Goal: Task Accomplishment & Management: Use online tool/utility

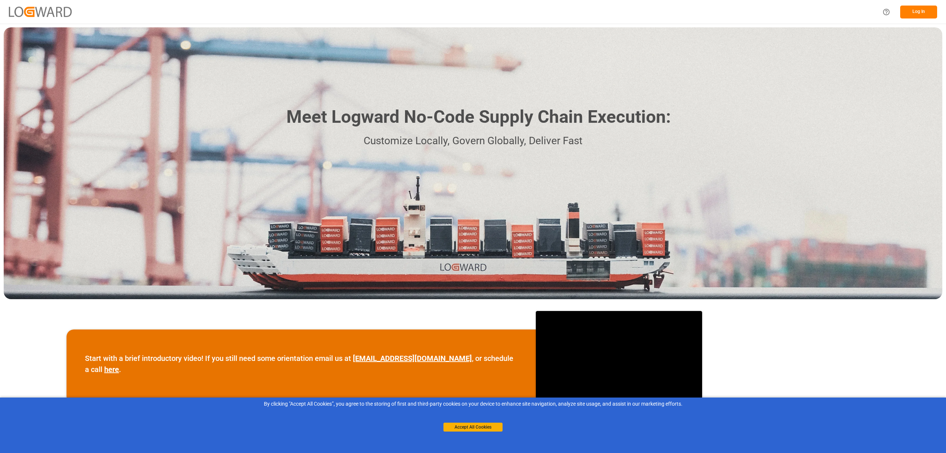
click at [929, 12] on button "Log In" at bounding box center [918, 12] width 37 height 13
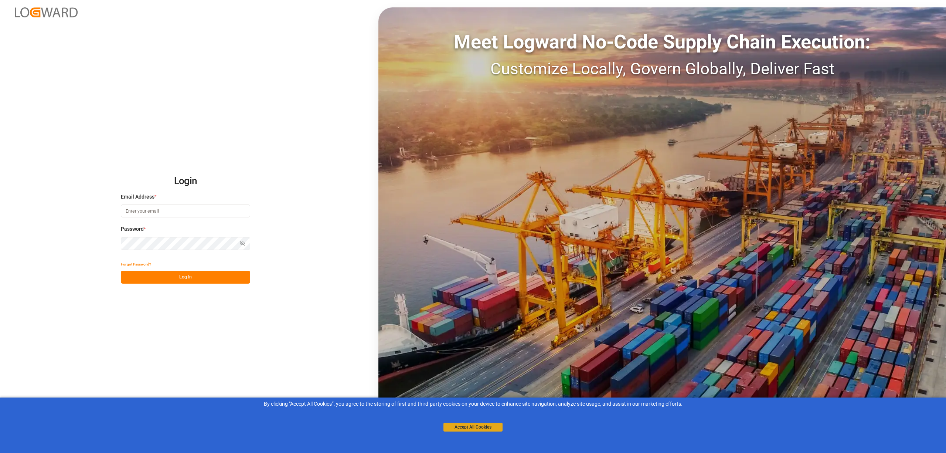
click at [488, 425] on button "Accept All Cookies" at bounding box center [472, 426] width 59 height 9
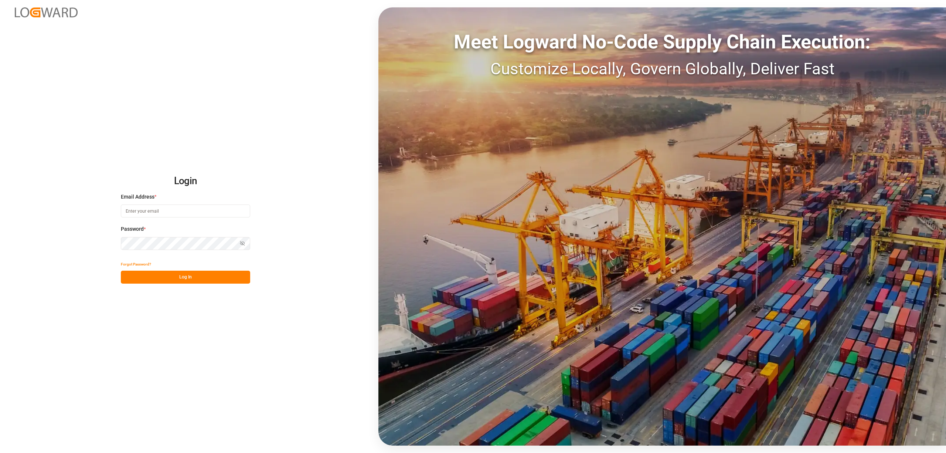
click at [152, 214] on input at bounding box center [185, 210] width 129 height 13
type input "inge.niegsch@rhenus.com"
click at [172, 283] on button "Log In" at bounding box center [185, 277] width 129 height 13
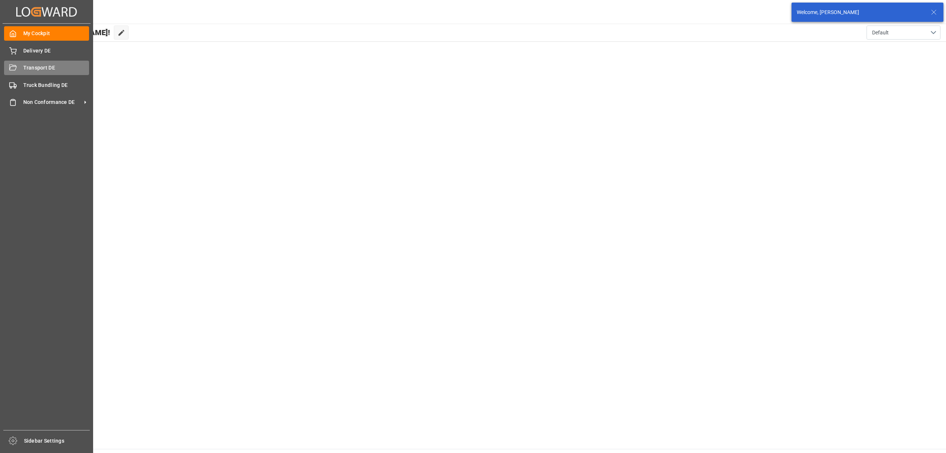
click at [23, 71] on span "Transport DE" at bounding box center [56, 68] width 66 height 8
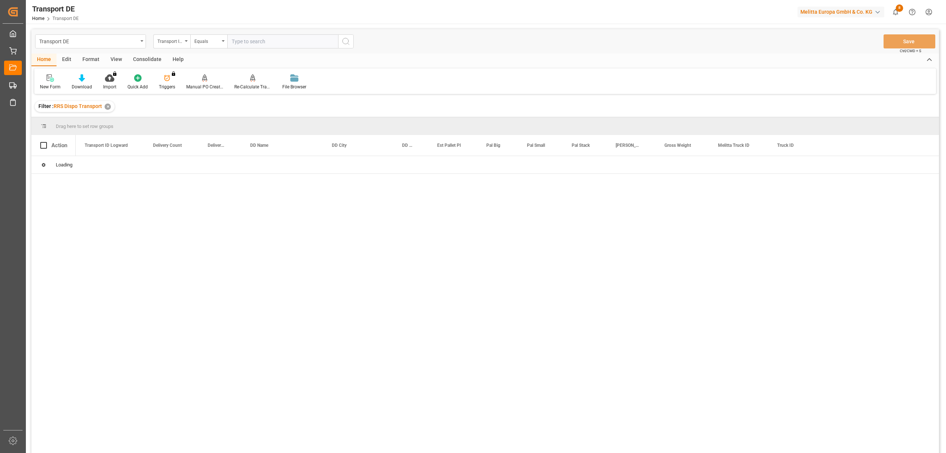
click at [151, 58] on div "Consolidate" at bounding box center [148, 60] width 40 height 13
click at [61, 84] on div "Consolidation List" at bounding box center [58, 87] width 36 height 7
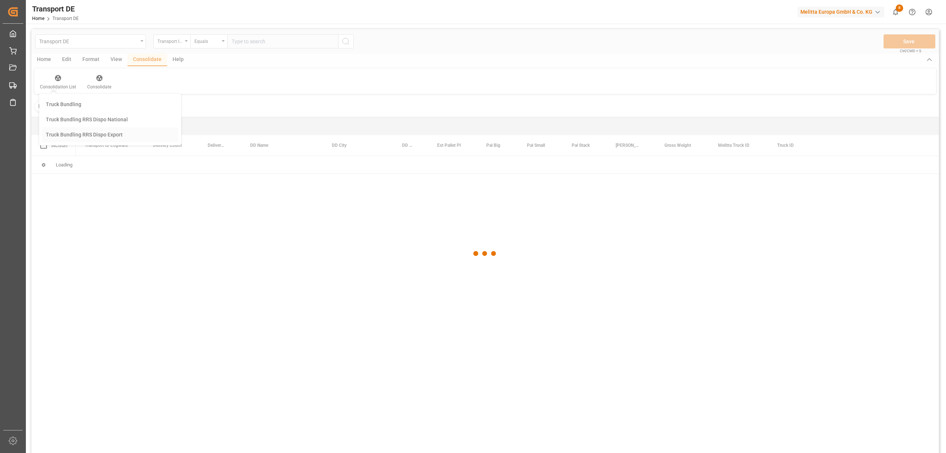
click at [76, 135] on div "Transport DE Transport ID Logward Equals Save Ctrl/CMD + S Home Edit Format Vie…" at bounding box center [485, 250] width 908 height 443
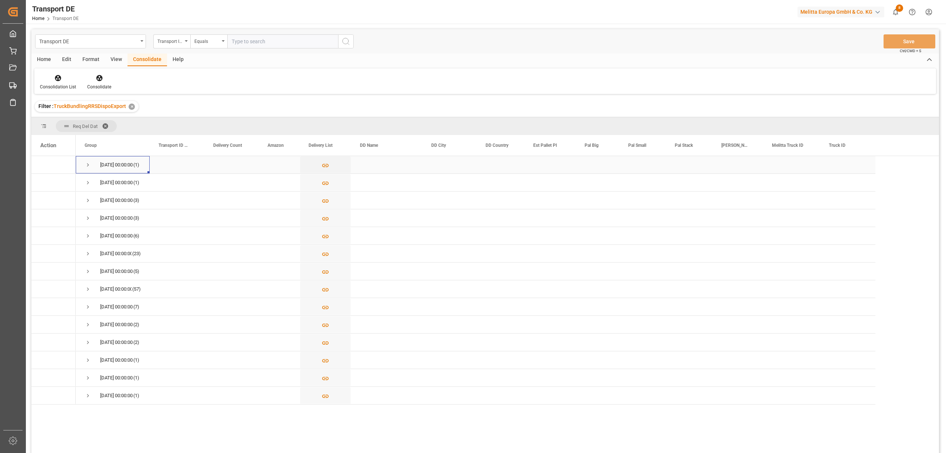
click at [88, 163] on span "Press SPACE to select this row." at bounding box center [88, 165] width 7 height 7
click at [170, 43] on div "Transport ID Logward" at bounding box center [169, 40] width 25 height 9
type input "route"
click at [169, 79] on div "Route" at bounding box center [209, 76] width 110 height 16
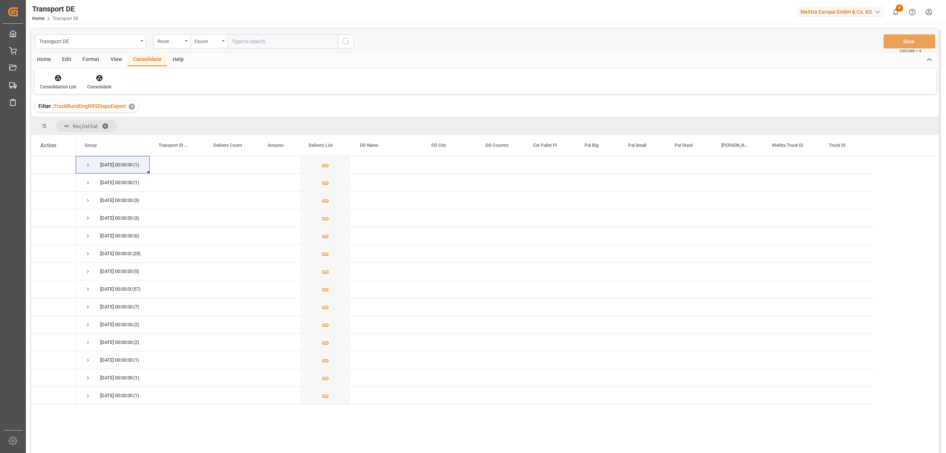
click at [201, 40] on div "Equals" at bounding box center [206, 40] width 25 height 9
click at [220, 124] on div "Starts with" at bounding box center [246, 122] width 110 height 16
type input "UZ"
click at [347, 42] on icon "search button" at bounding box center [345, 41] width 9 height 9
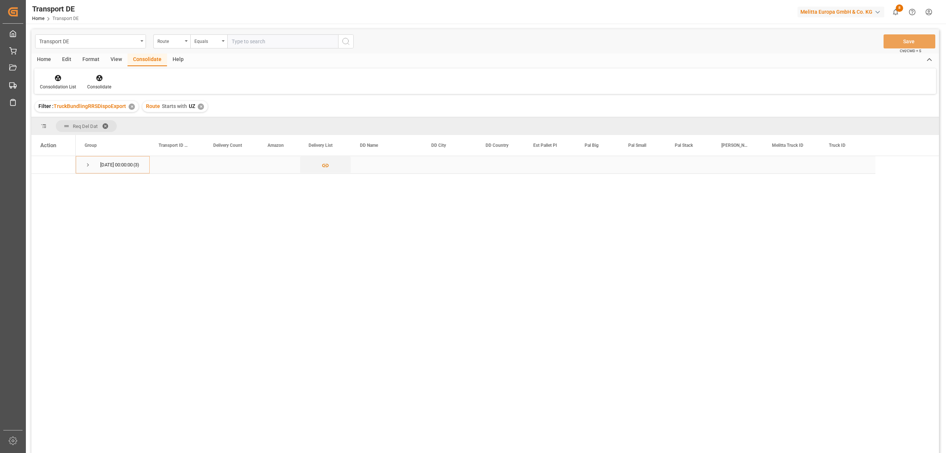
click at [88, 167] on span "Press SPACE to select this row." at bounding box center [88, 165] width 7 height 7
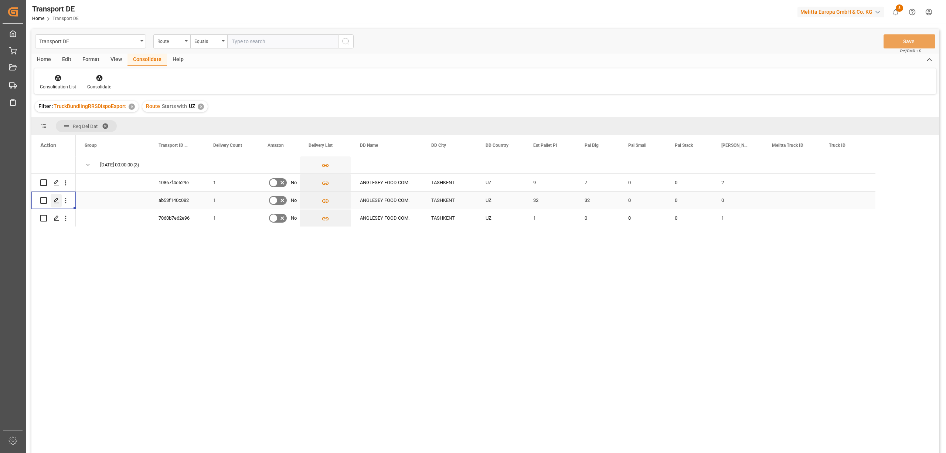
click at [58, 200] on icon "Press SPACE to select this row." at bounding box center [57, 200] width 6 height 6
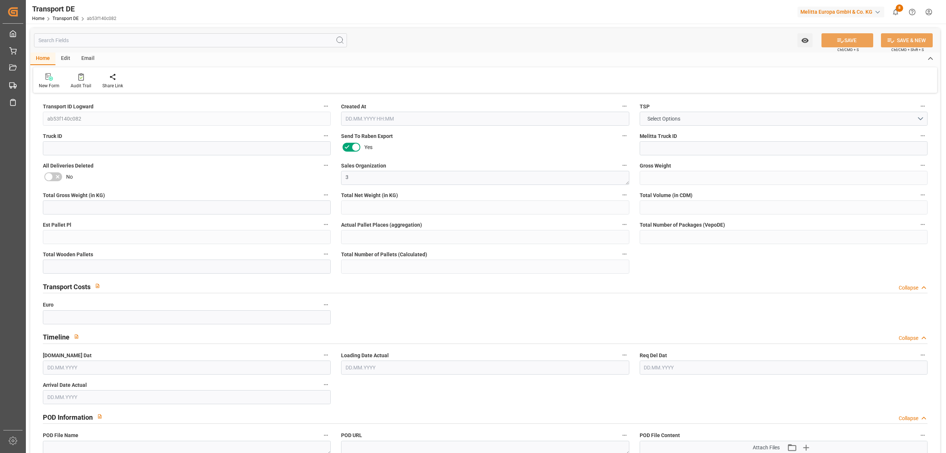
type input "7820"
type input "6884.096"
type input "6059.616"
type input "52080.96"
type input "32"
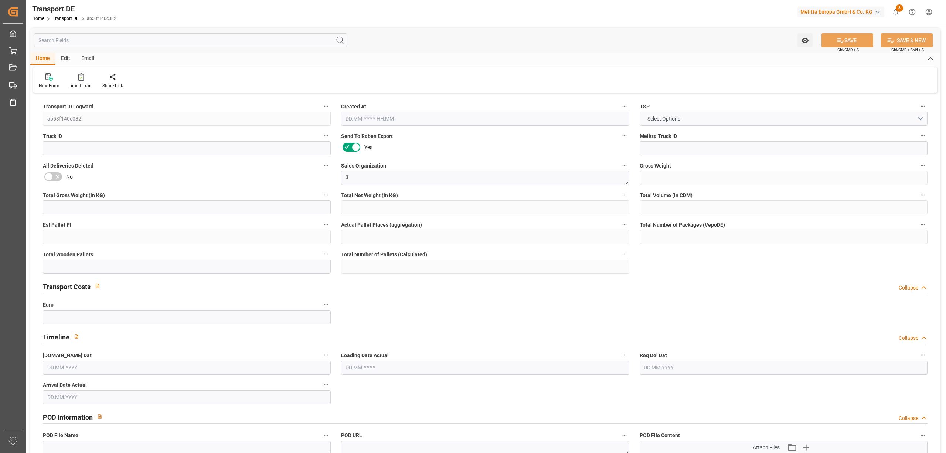
type input "0"
type input "32"
type input "0"
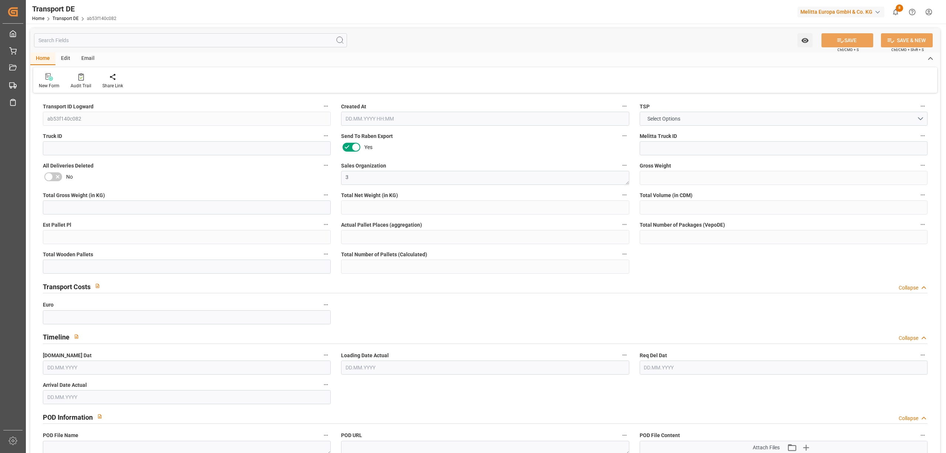
type input "10"
type input "0"
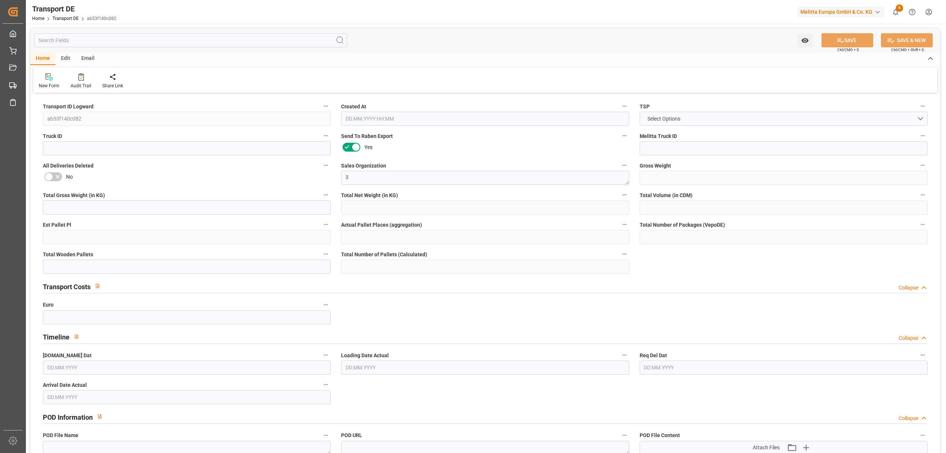
type input "0"
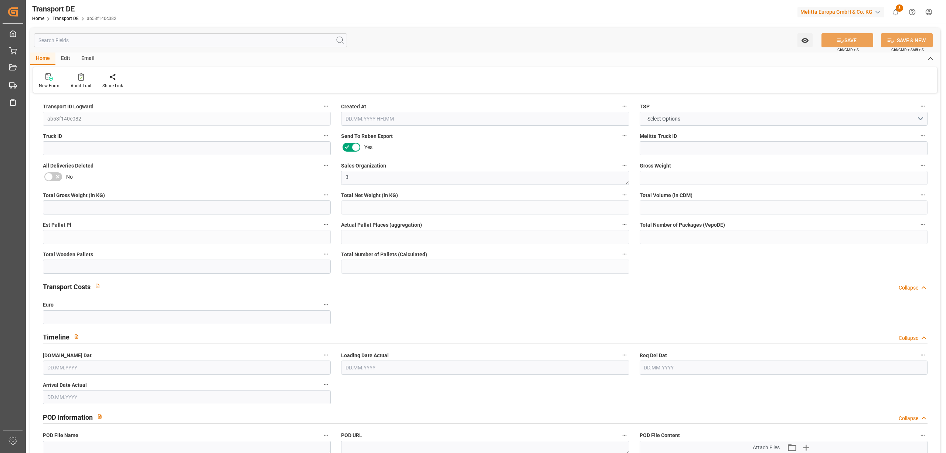
type input "0"
type input "32"
type input "0"
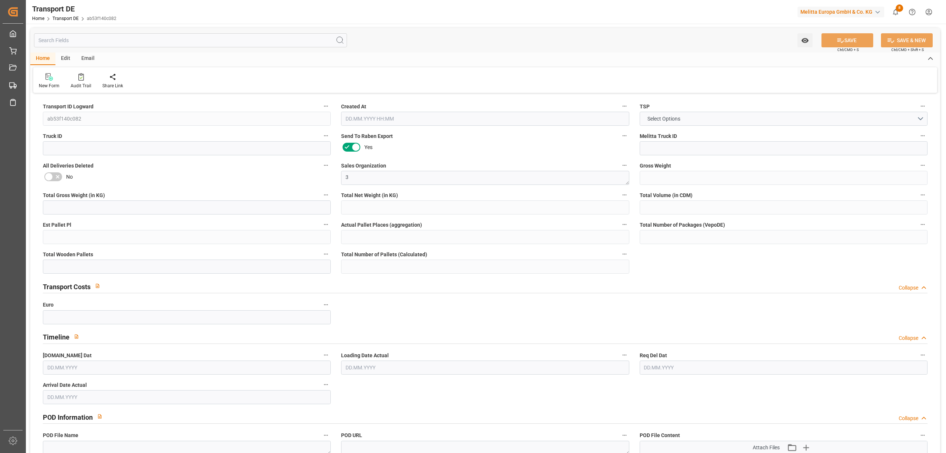
type input "0"
type input "1"
type input "0"
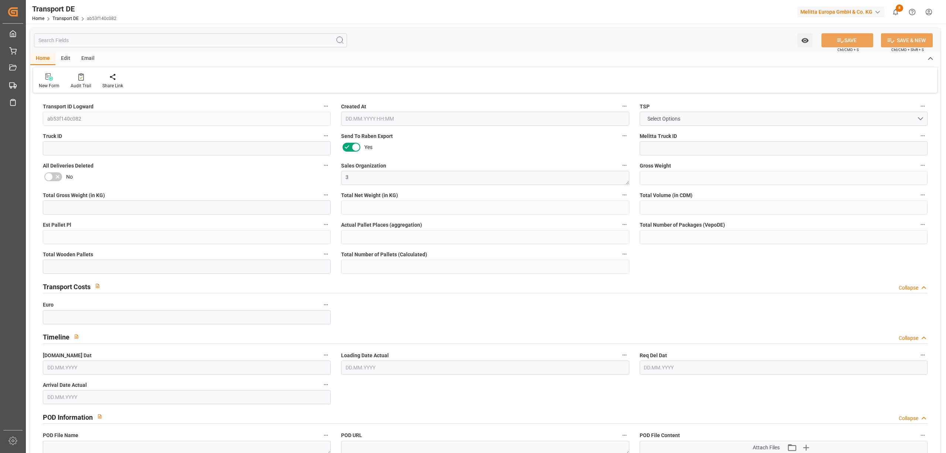
type input "976"
type input "85.762"
type input "0"
type input "10.10.2025 18:37"
type input "10.10.2025"
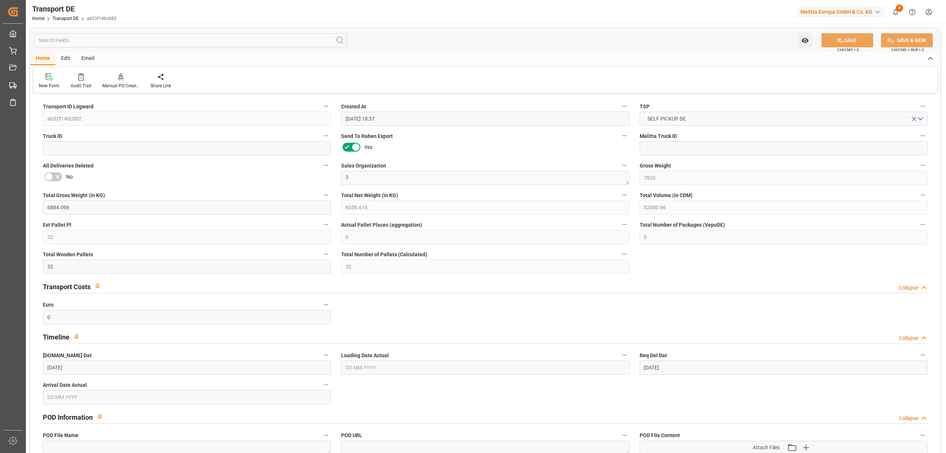
type input "14.10.2025"
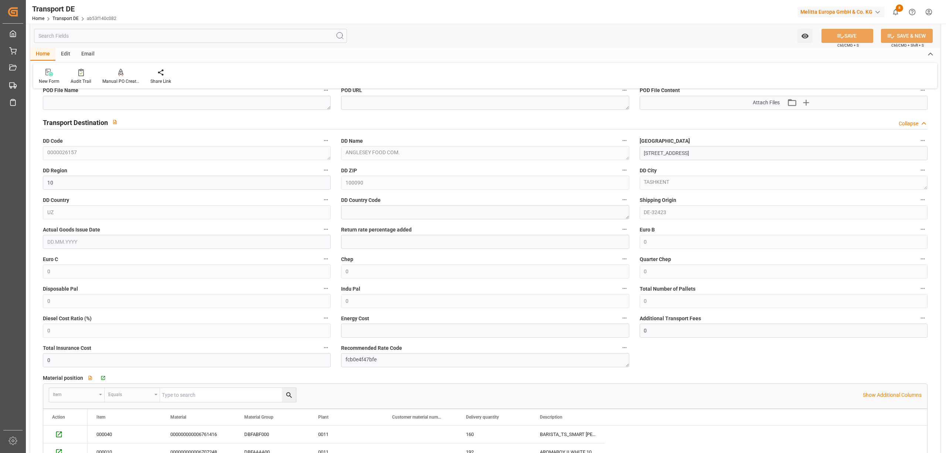
scroll to position [591, 0]
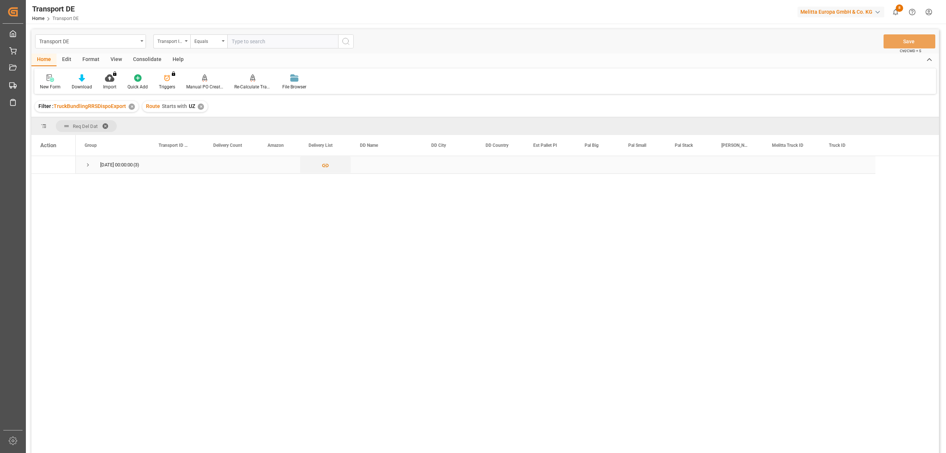
click at [88, 163] on span "Press SPACE to select this row." at bounding box center [88, 165] width 7 height 7
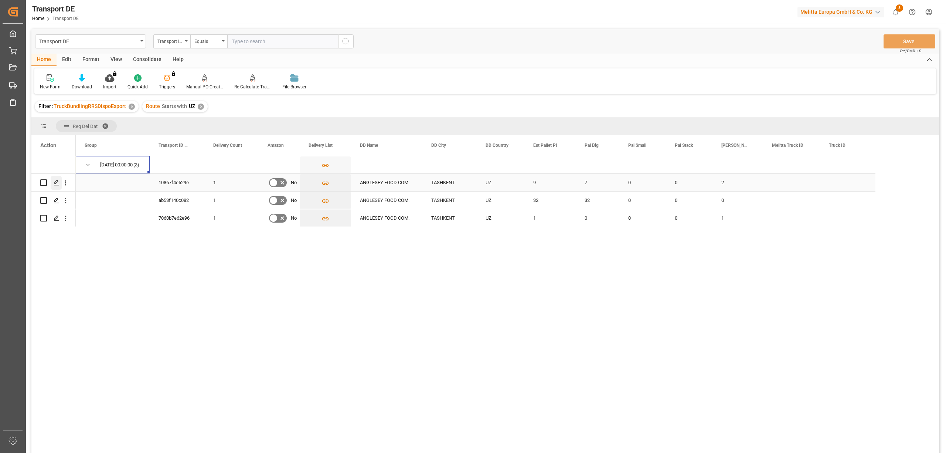
click at [55, 182] on polygon "Press SPACE to select this row." at bounding box center [56, 182] width 4 height 4
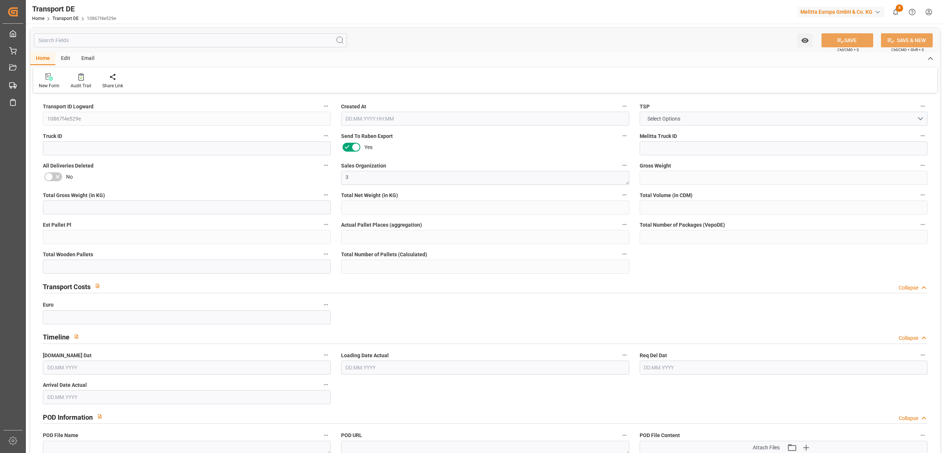
type input "2126"
type input "1883.912"
type input "1664.168"
type input "14343.36"
type input "9"
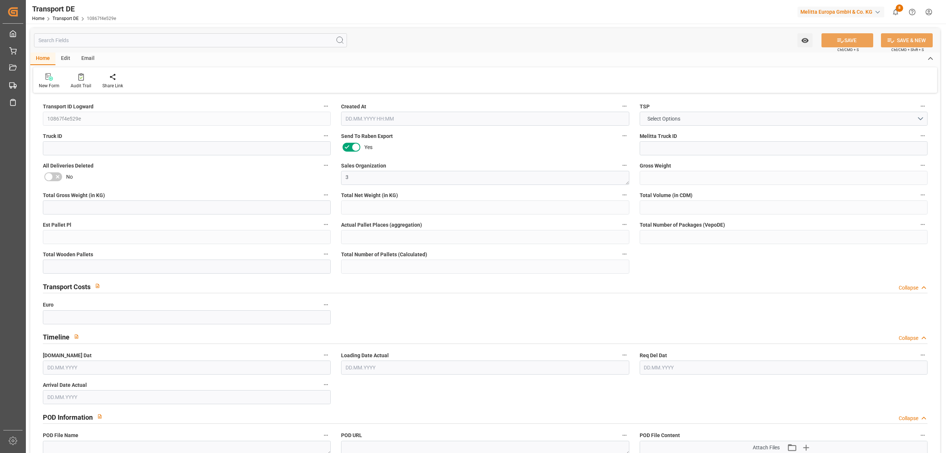
type input "0"
type input "9"
type input "7"
type input "0"
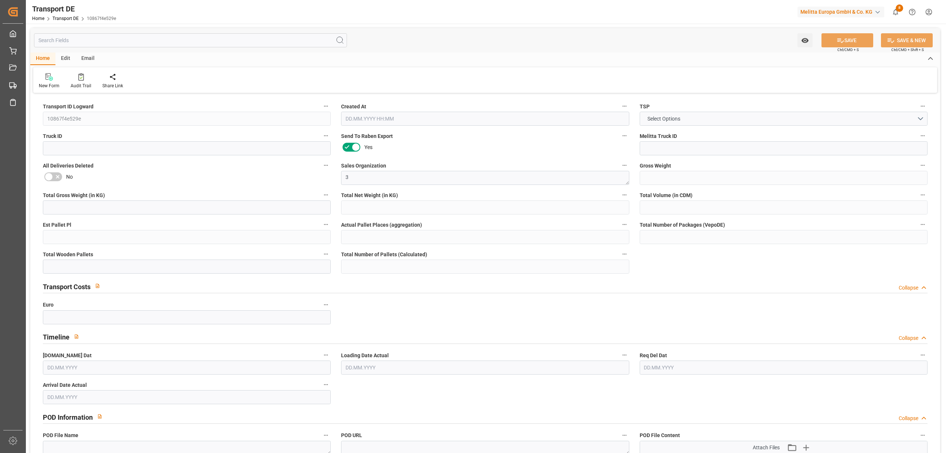
type input "10"
type input "0"
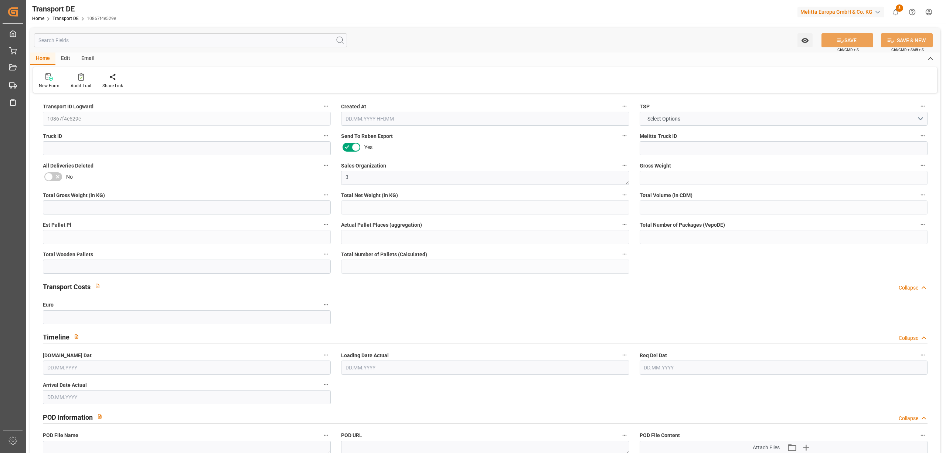
type input "0"
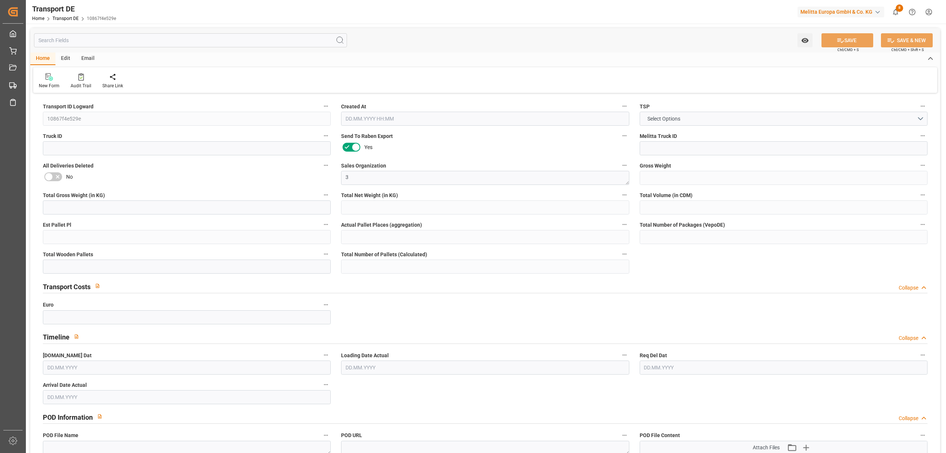
type input "0"
type input "7"
type input "0"
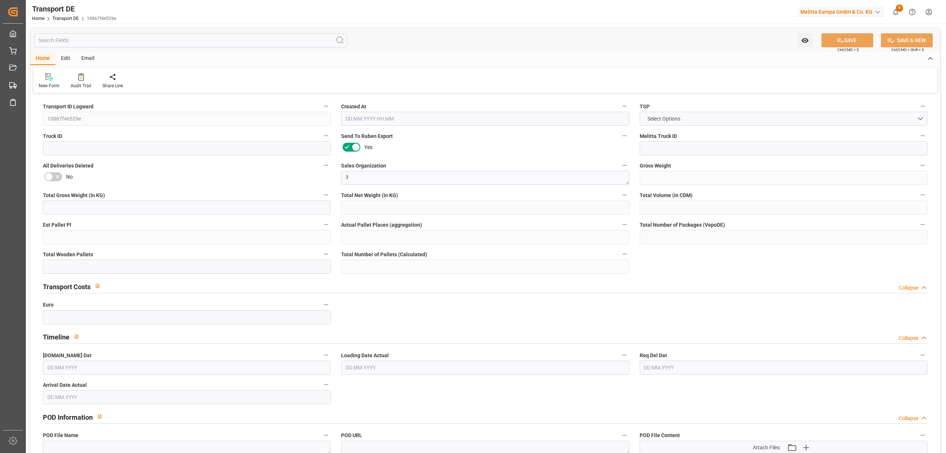
type input "0"
type input "1"
type input "2"
type input "0"
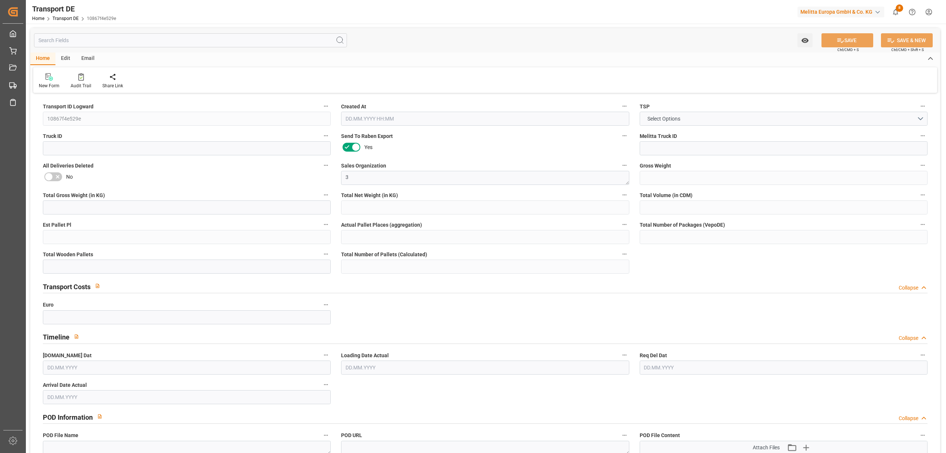
type input "176"
type input "76.63"
type input "0"
type input "10.10.2025 18:37"
type input "10.10.2025"
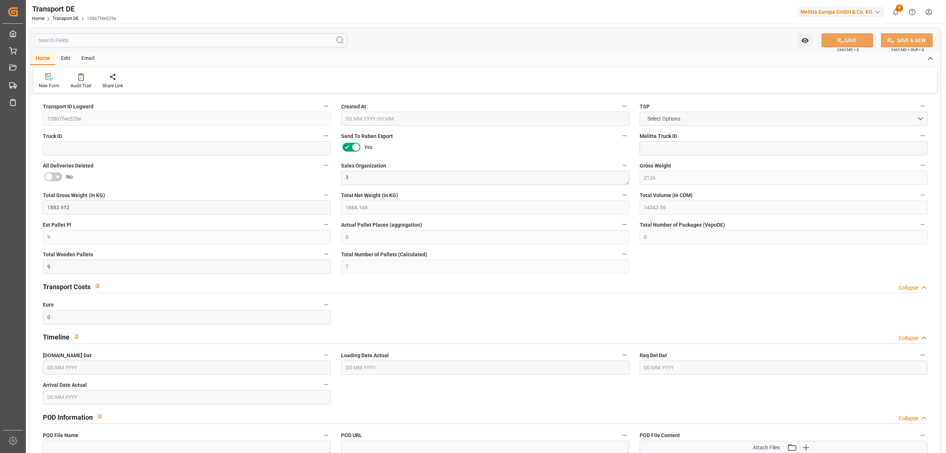
type input "14.10.2025"
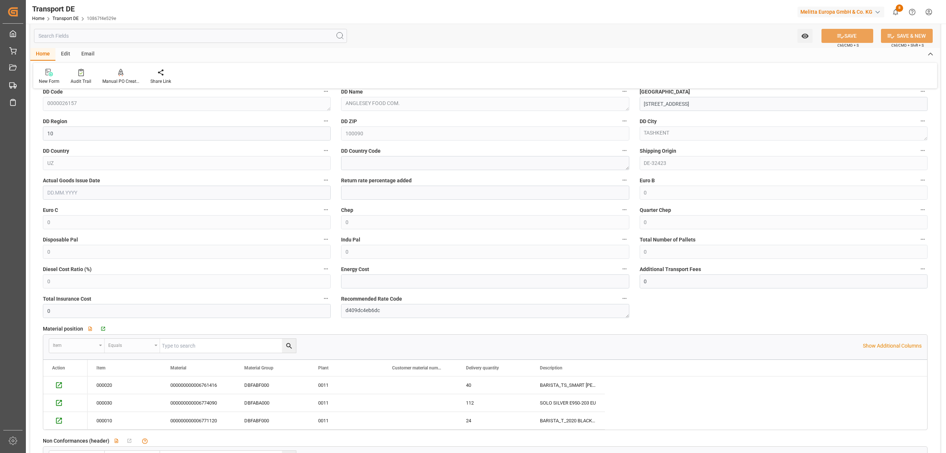
scroll to position [591, 0]
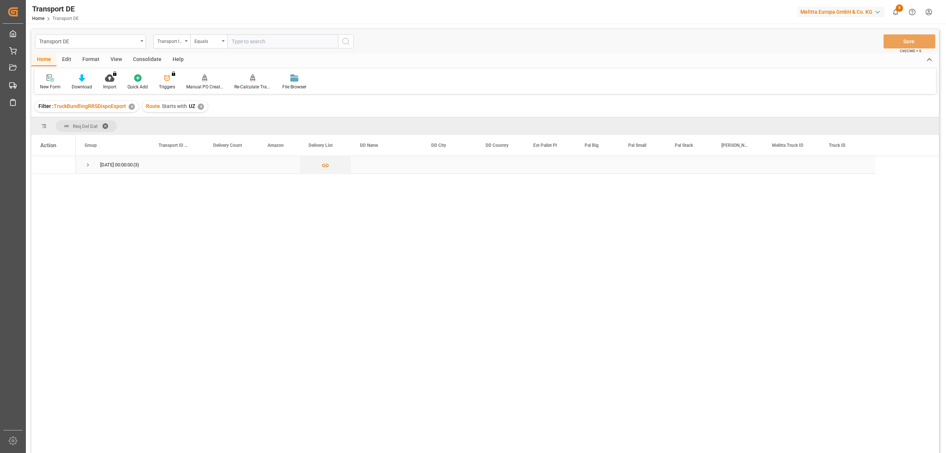
click at [89, 164] on span "Press SPACE to select this row." at bounding box center [88, 165] width 7 height 7
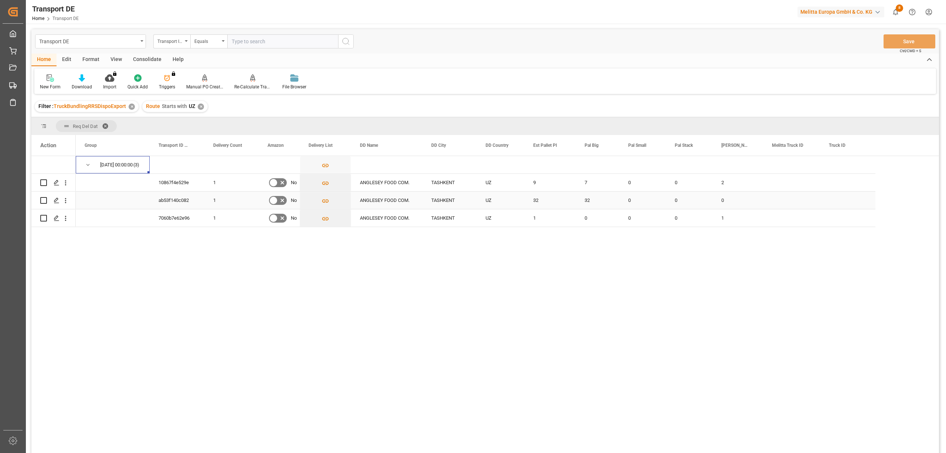
click at [42, 200] on input "Press Space to toggle row selection (unchecked)" at bounding box center [43, 200] width 7 height 7
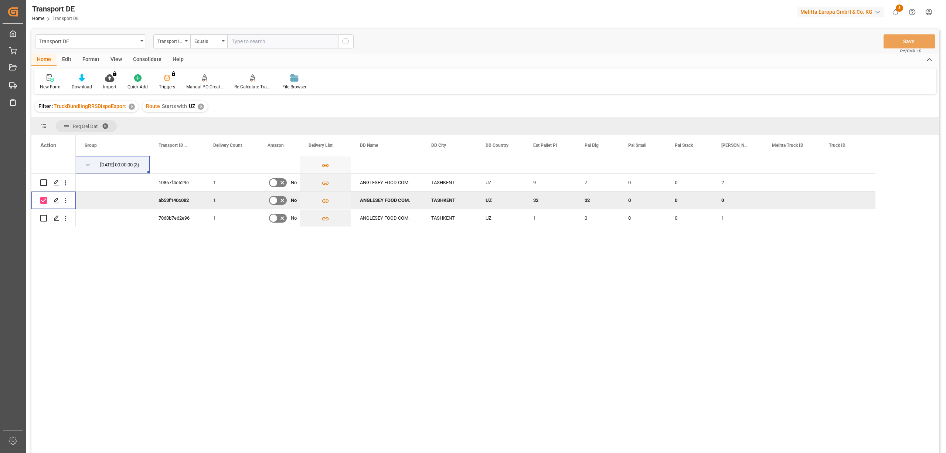
click at [45, 200] on input "Press Space to toggle row selection (checked)" at bounding box center [43, 200] width 7 height 7
checkbox input "false"
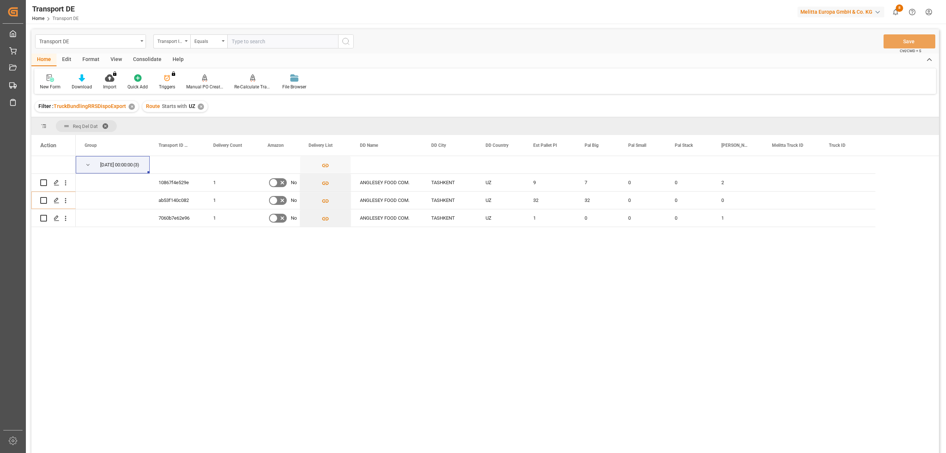
click at [151, 57] on div "Consolidate" at bounding box center [148, 60] width 40 height 13
click at [50, 81] on div at bounding box center [58, 78] width 36 height 8
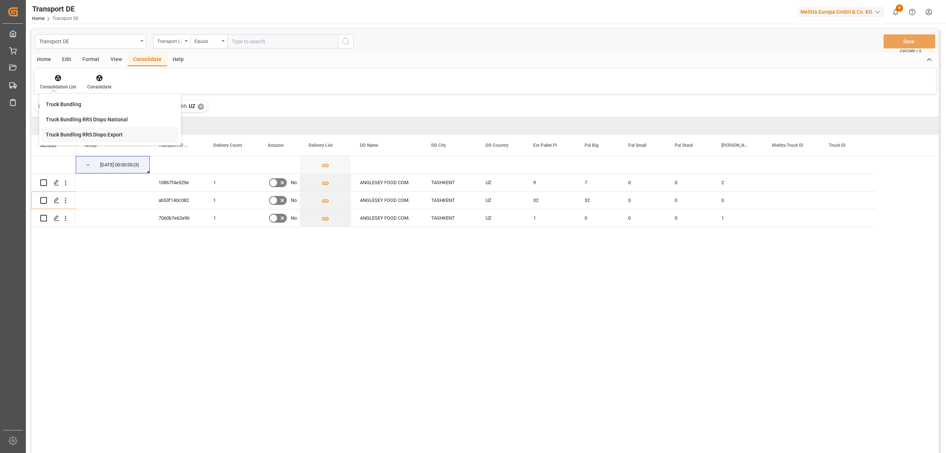
click at [73, 133] on div "Transport DE Transport ID Logward Equals Save Ctrl/CMD + S Home Edit Format Vie…" at bounding box center [485, 250] width 908 height 443
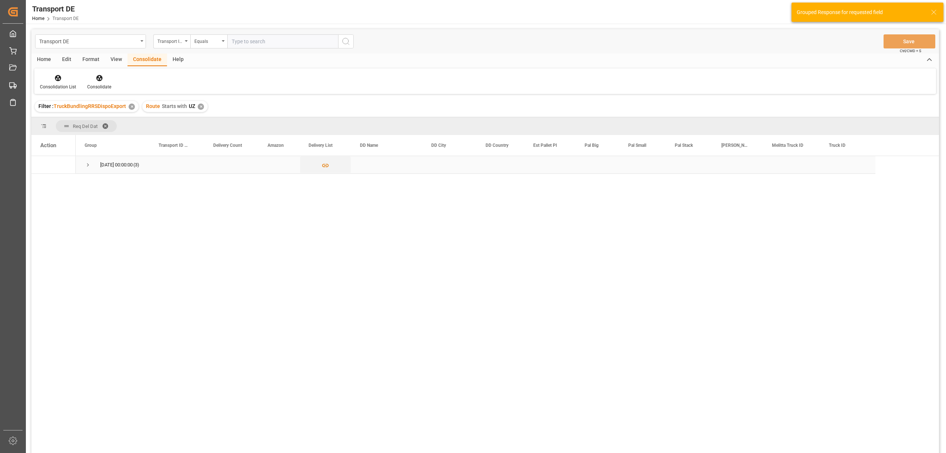
click at [89, 166] on span "Press SPACE to select this row." at bounding box center [88, 165] width 7 height 7
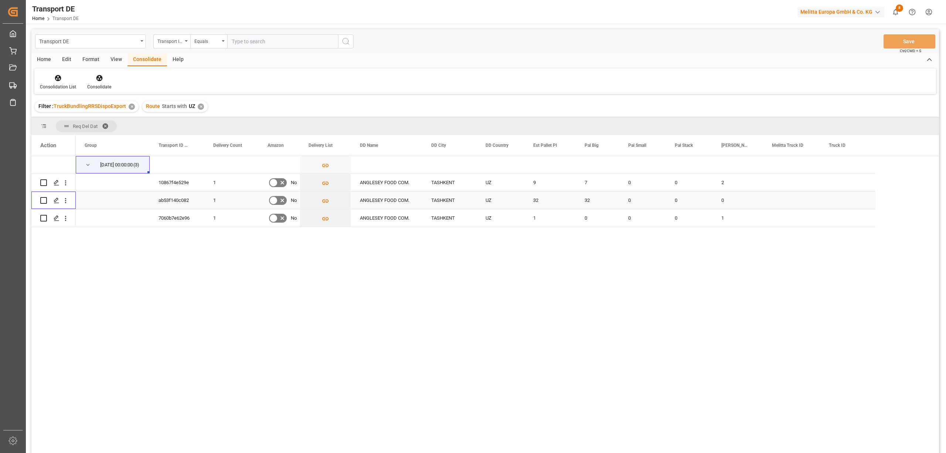
click at [43, 200] on input "Press Space to toggle row selection (unchecked)" at bounding box center [43, 200] width 7 height 7
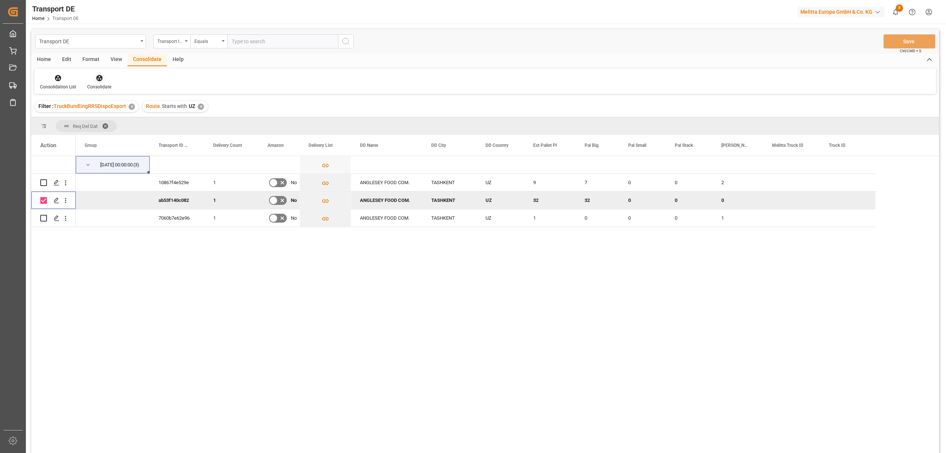
click at [99, 82] on div "Consolidate" at bounding box center [99, 82] width 35 height 16
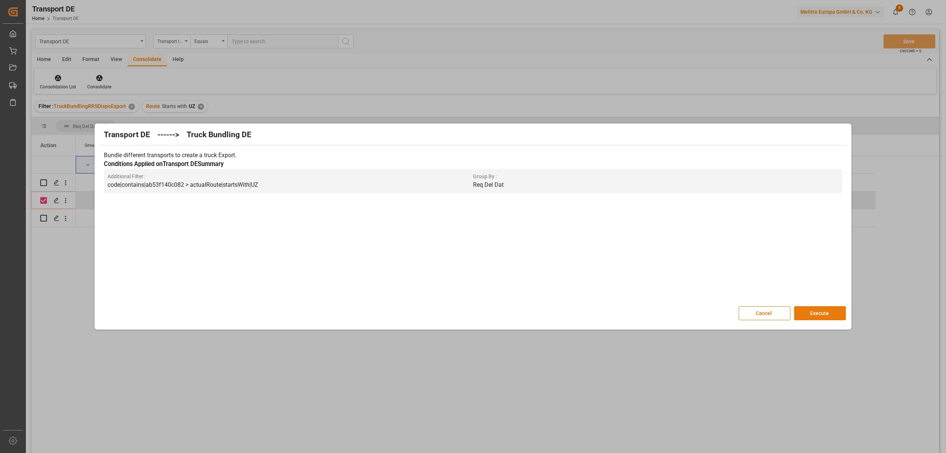
click at [831, 314] on button "Execute" at bounding box center [820, 313] width 52 height 14
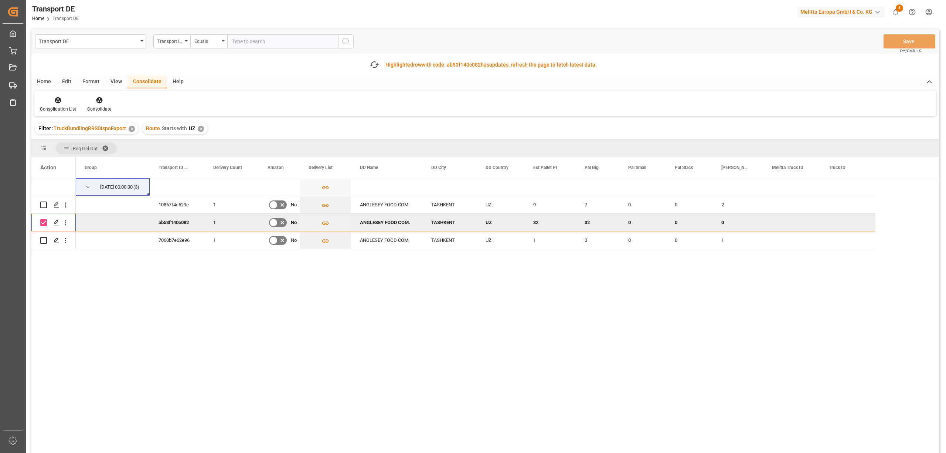
click at [43, 225] on input "Press Space to toggle row selection (checked)" at bounding box center [43, 222] width 7 height 7
checkbox input "false"
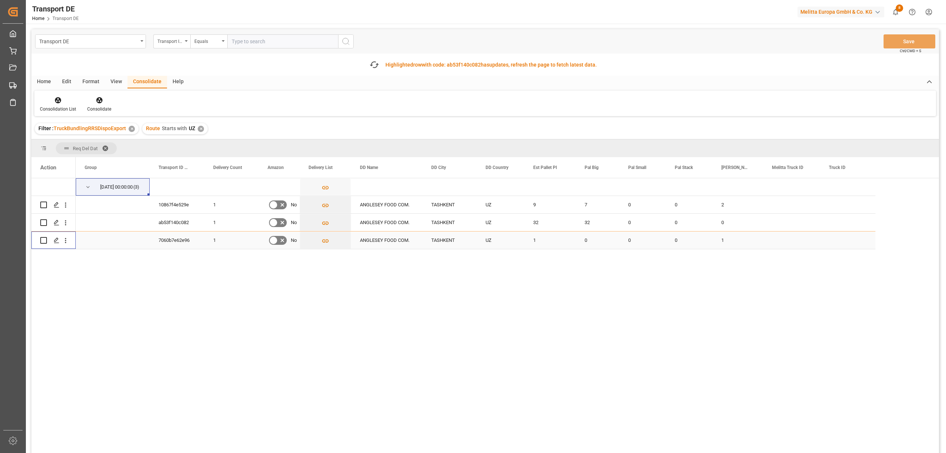
click at [43, 241] on input "Press Space to toggle row selection (unchecked)" at bounding box center [43, 240] width 7 height 7
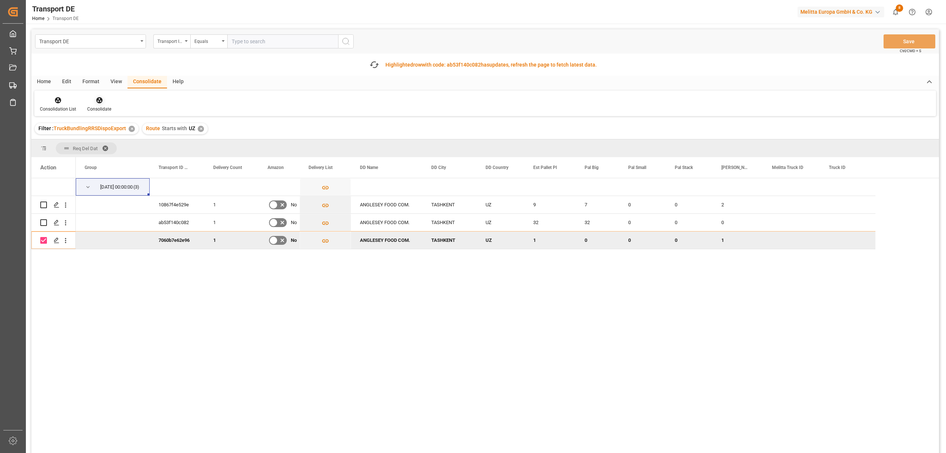
click at [98, 99] on icon at bounding box center [99, 100] width 6 height 6
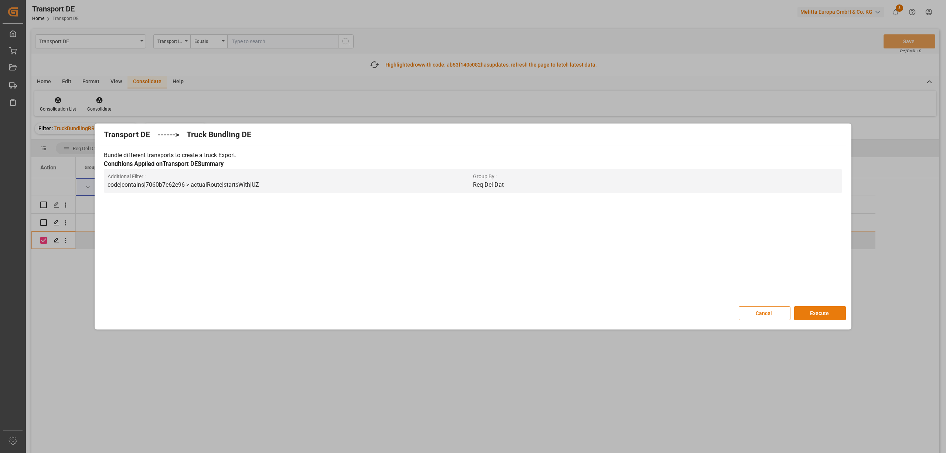
click at [822, 315] on button "Execute" at bounding box center [820, 313] width 52 height 14
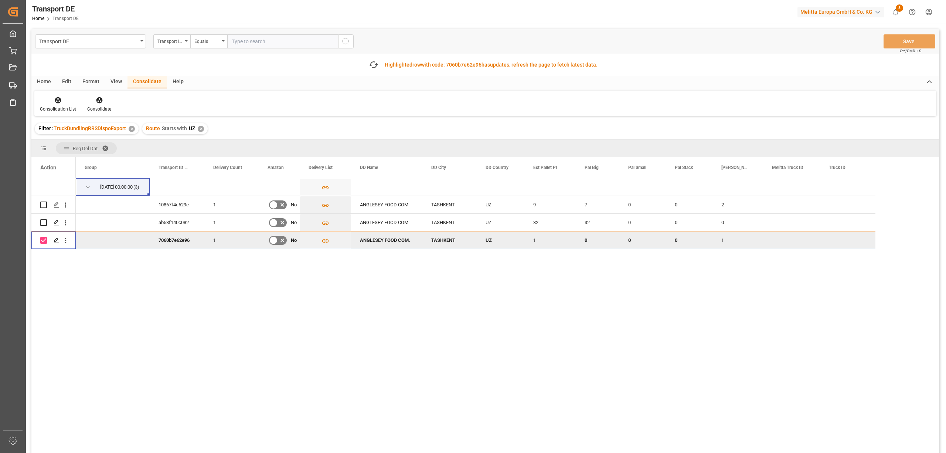
click at [45, 237] on input "Press Space to toggle row selection (checked)" at bounding box center [43, 240] width 7 height 7
checkbox input "false"
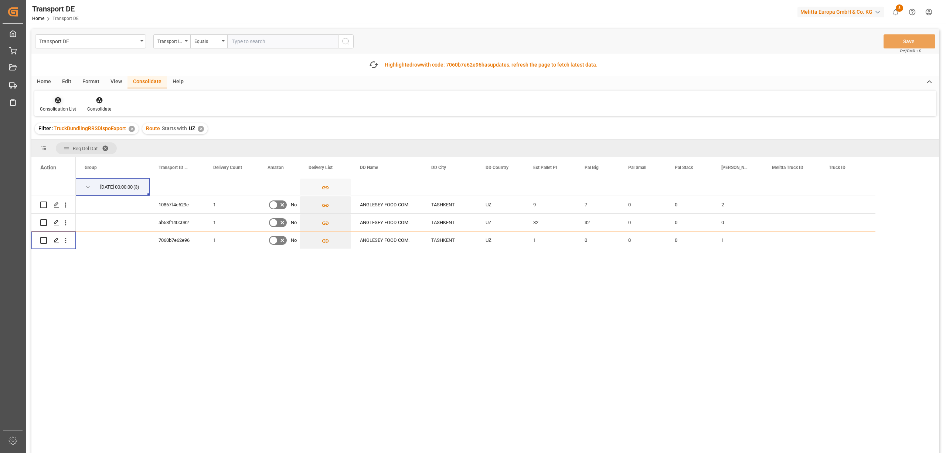
click at [67, 97] on div at bounding box center [58, 100] width 36 height 8
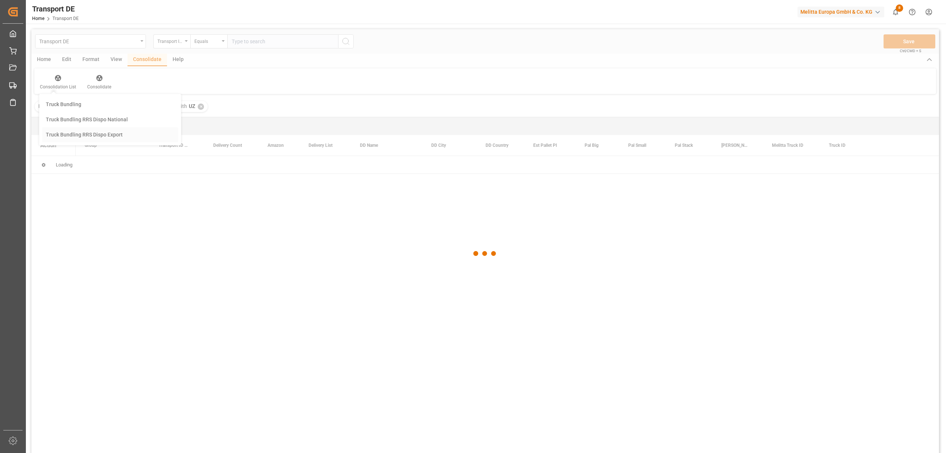
click at [83, 160] on div "Transport DE Transport ID Logward Equals Save Ctrl/CMD + S Home Edit Format Vie…" at bounding box center [485, 250] width 908 height 443
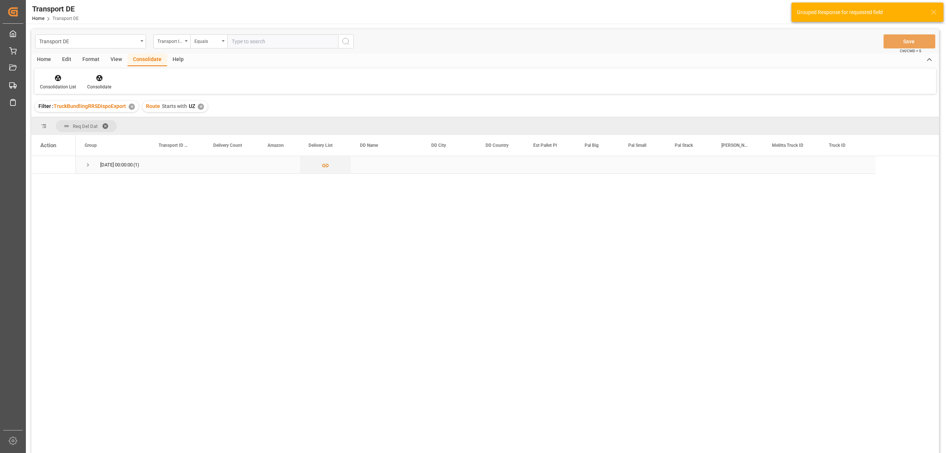
click at [86, 166] on span "Press SPACE to select this row." at bounding box center [88, 165] width 7 height 7
click at [44, 182] on input "Press Space to toggle row selection (unchecked)" at bounding box center [43, 182] width 7 height 7
checkbox input "true"
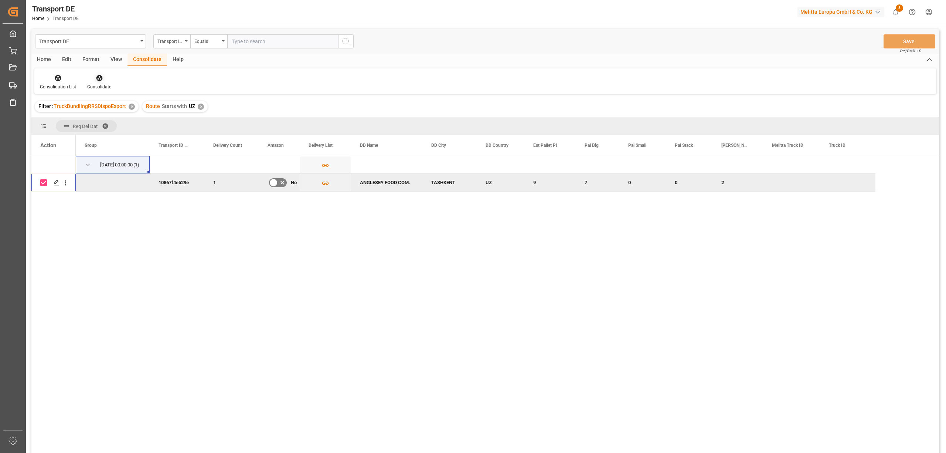
click at [96, 79] on icon at bounding box center [99, 78] width 6 height 6
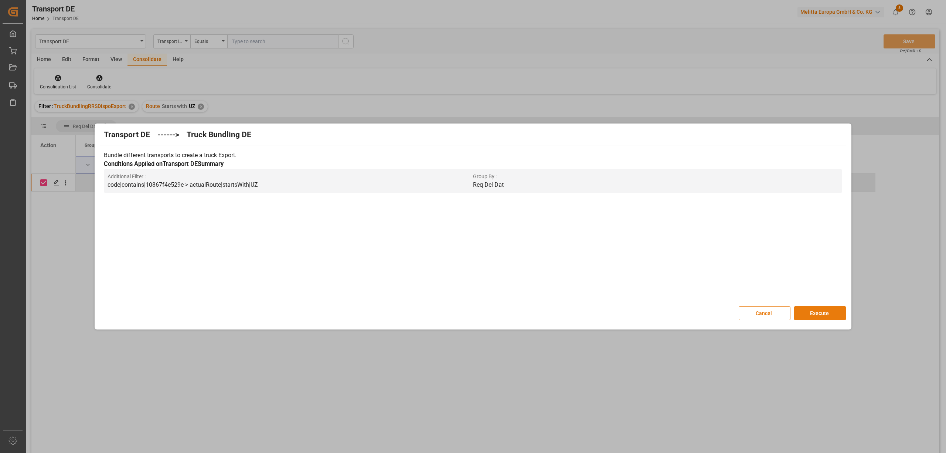
click at [819, 313] on button "Execute" at bounding box center [820, 313] width 52 height 14
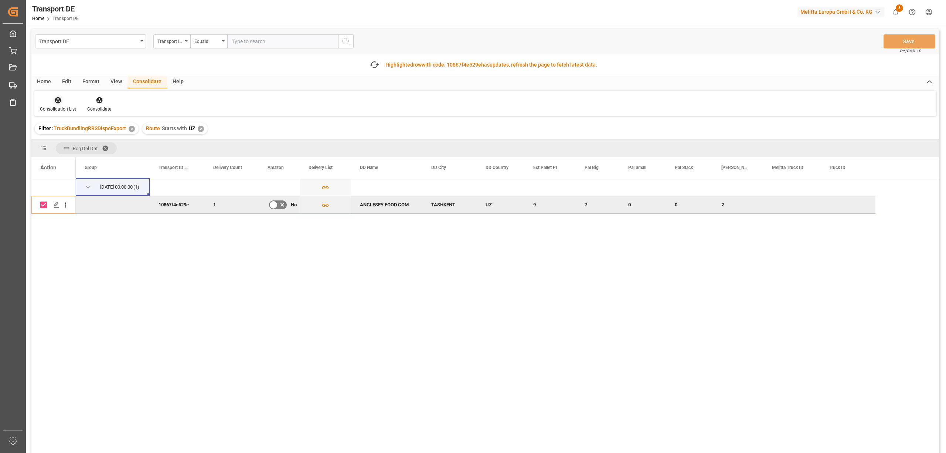
click at [53, 106] on div "Consolidation List" at bounding box center [58, 109] width 36 height 7
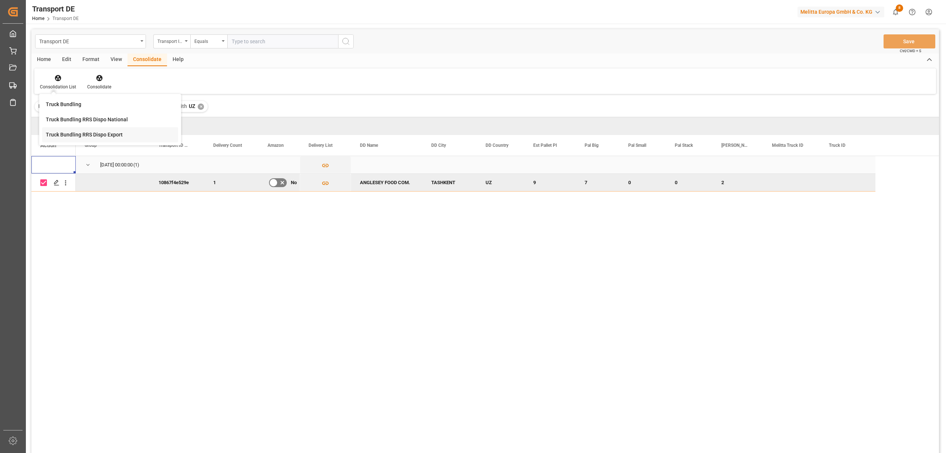
click at [64, 159] on div "Press SPACE to select this row." at bounding box center [53, 164] width 44 height 17
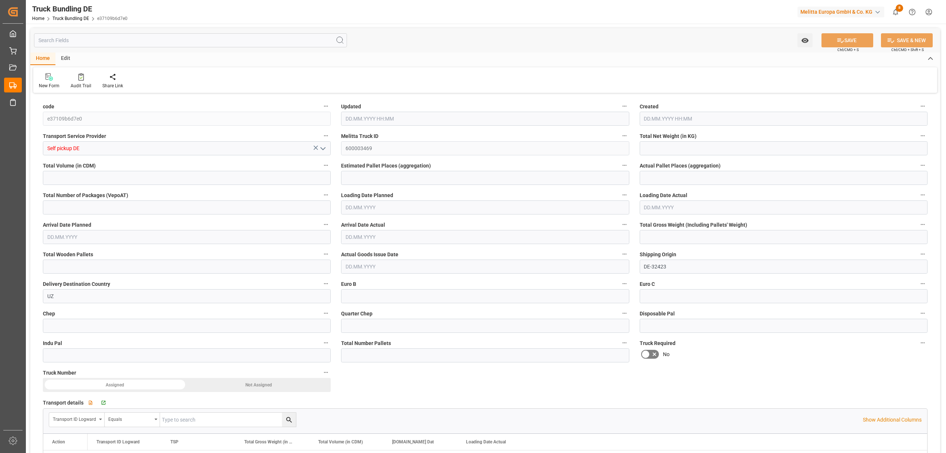
type input "6059.616"
type input "52080.96"
type input "32"
type input "0"
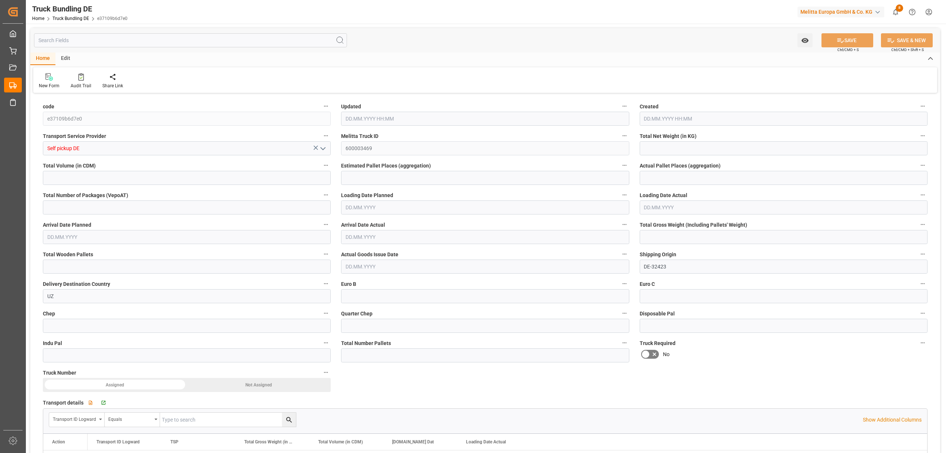
type input "7820"
type input "32"
type input "0"
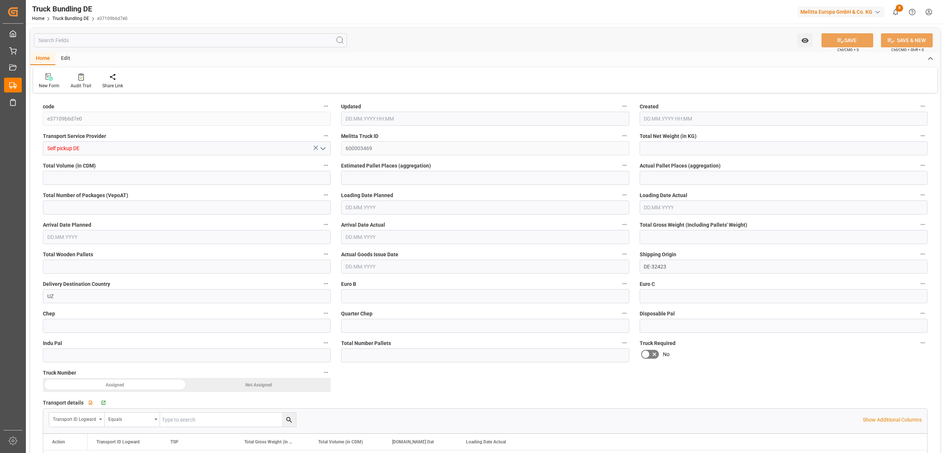
type input "0"
type input "13.10.2025 08:22"
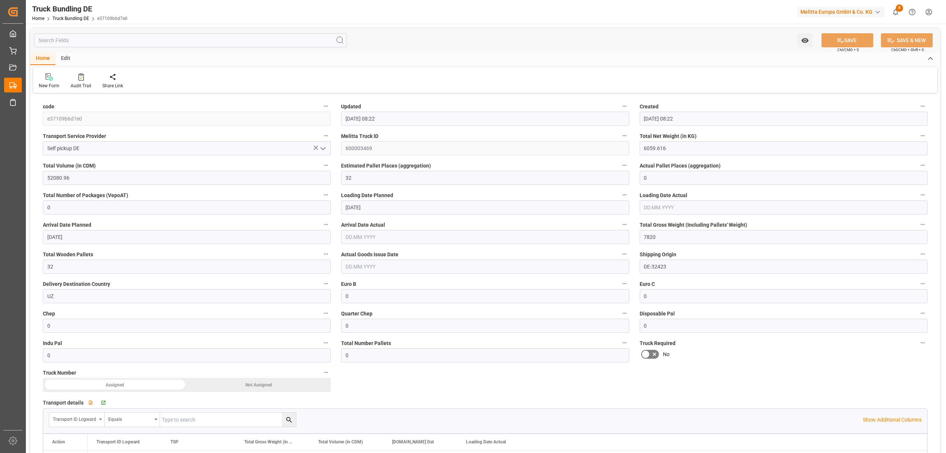
type input "13.10.2025 08:22"
type input "10.10.2025"
type input "14.10.2025"
type input "13.10.2025"
type input "184.14"
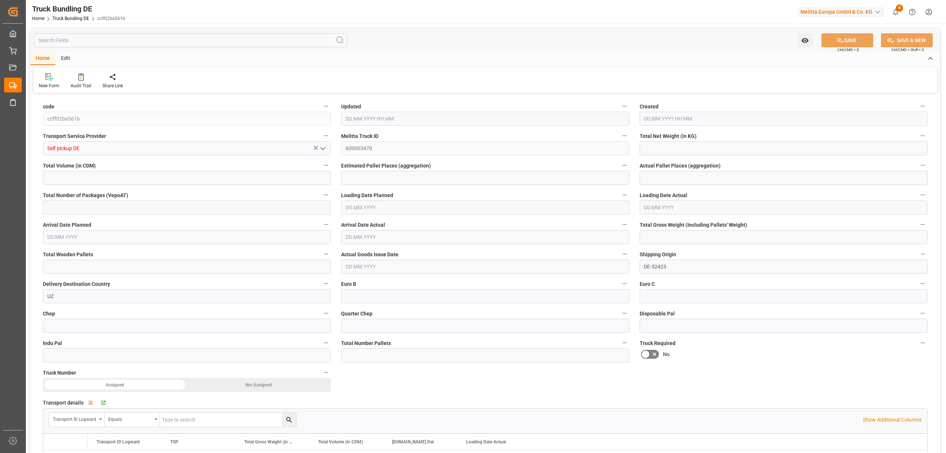
type input "1334.52"
type input "1"
type input "0"
type input "256"
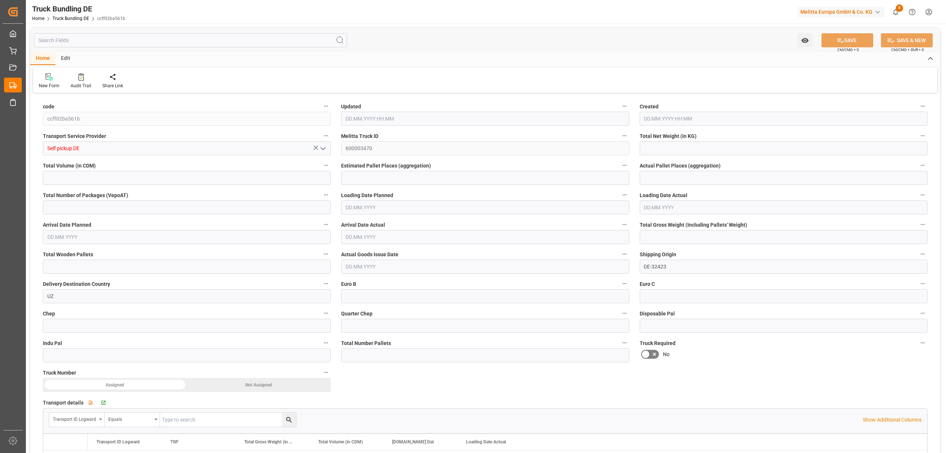
type input "1"
type input "0"
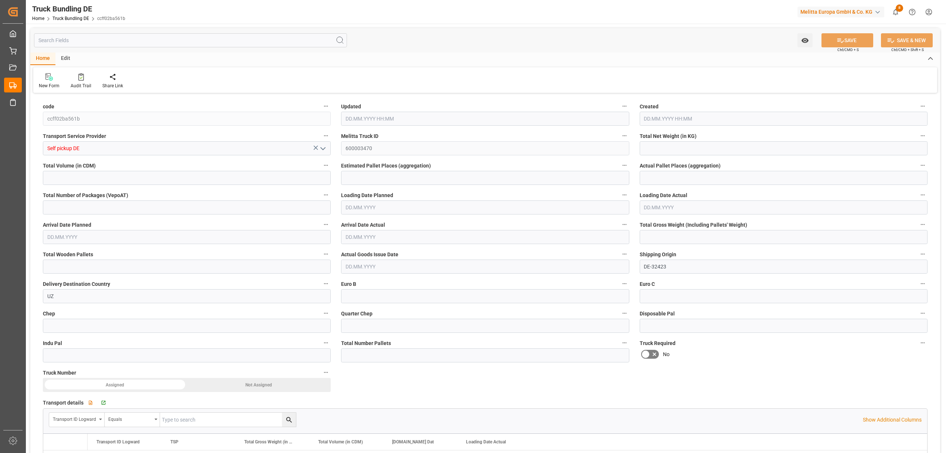
type input "0"
type input "13.10.2025 08:23"
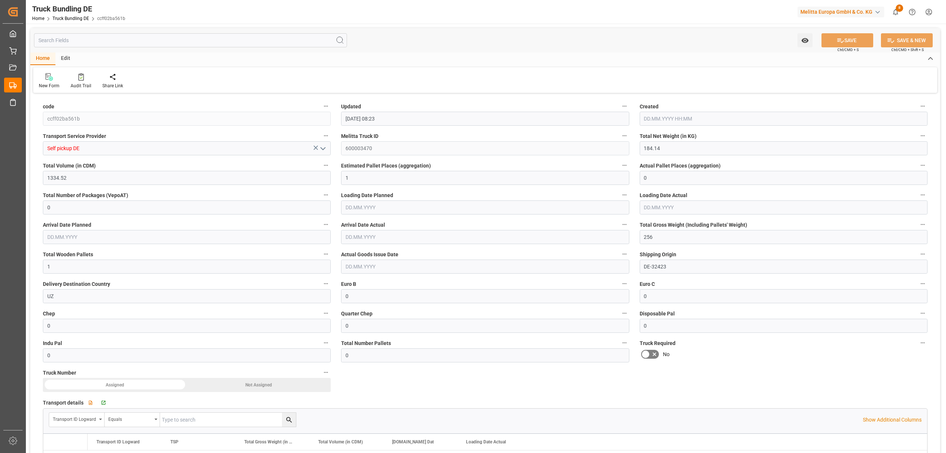
type input "10.10.2025"
type input "14.10.2025"
type input "13.10.2025"
type input "1664.168"
type input "14343.36"
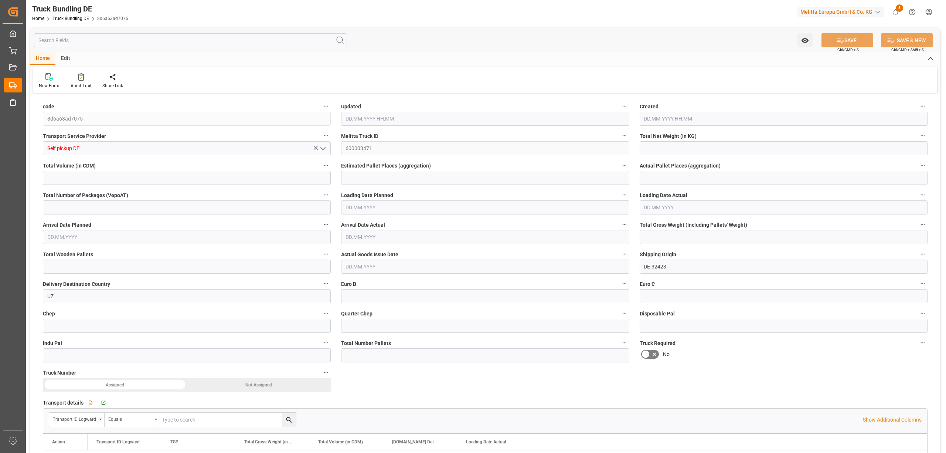
type input "9"
type input "0"
type input "2126"
type input "9"
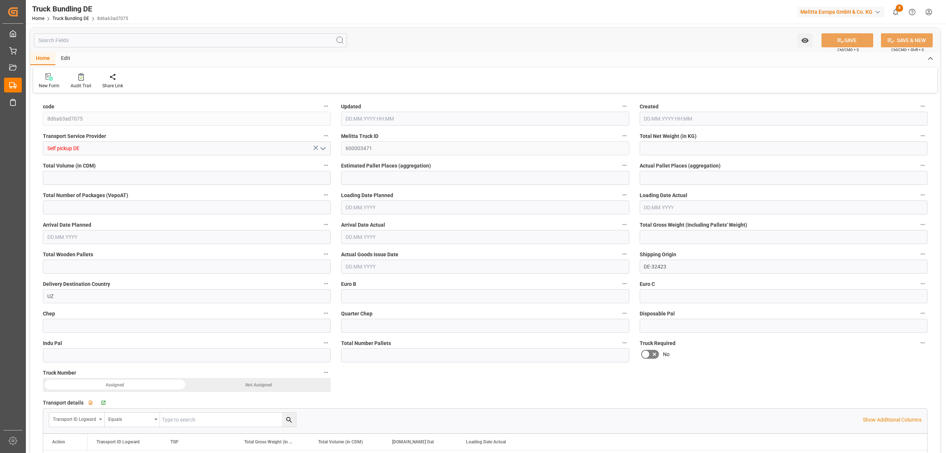
type input "0"
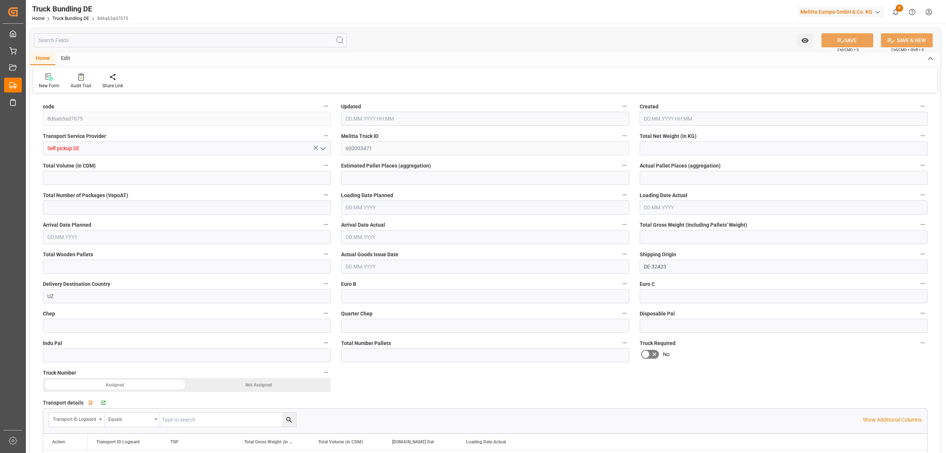
type input "0"
type input "13.10.2025 08:23"
type input "[DATE]"
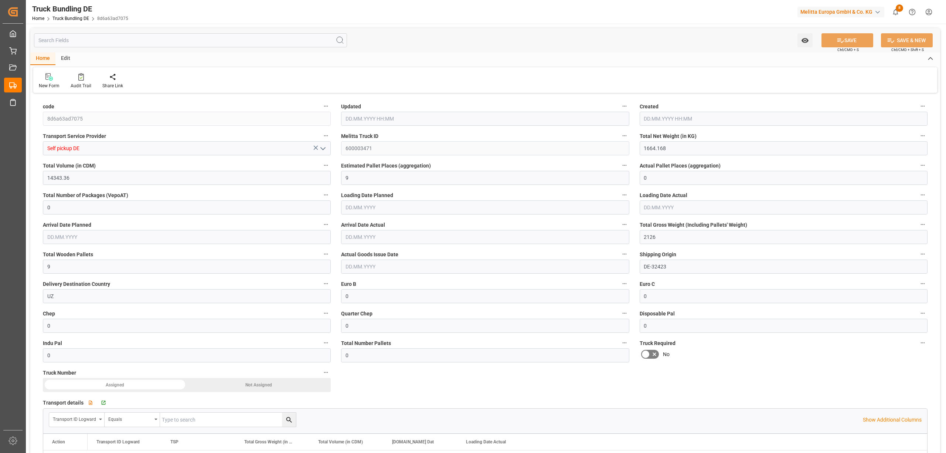
type input "[DATE]"
type input "13.10.2025"
